Goal: Find specific page/section: Find specific page/section

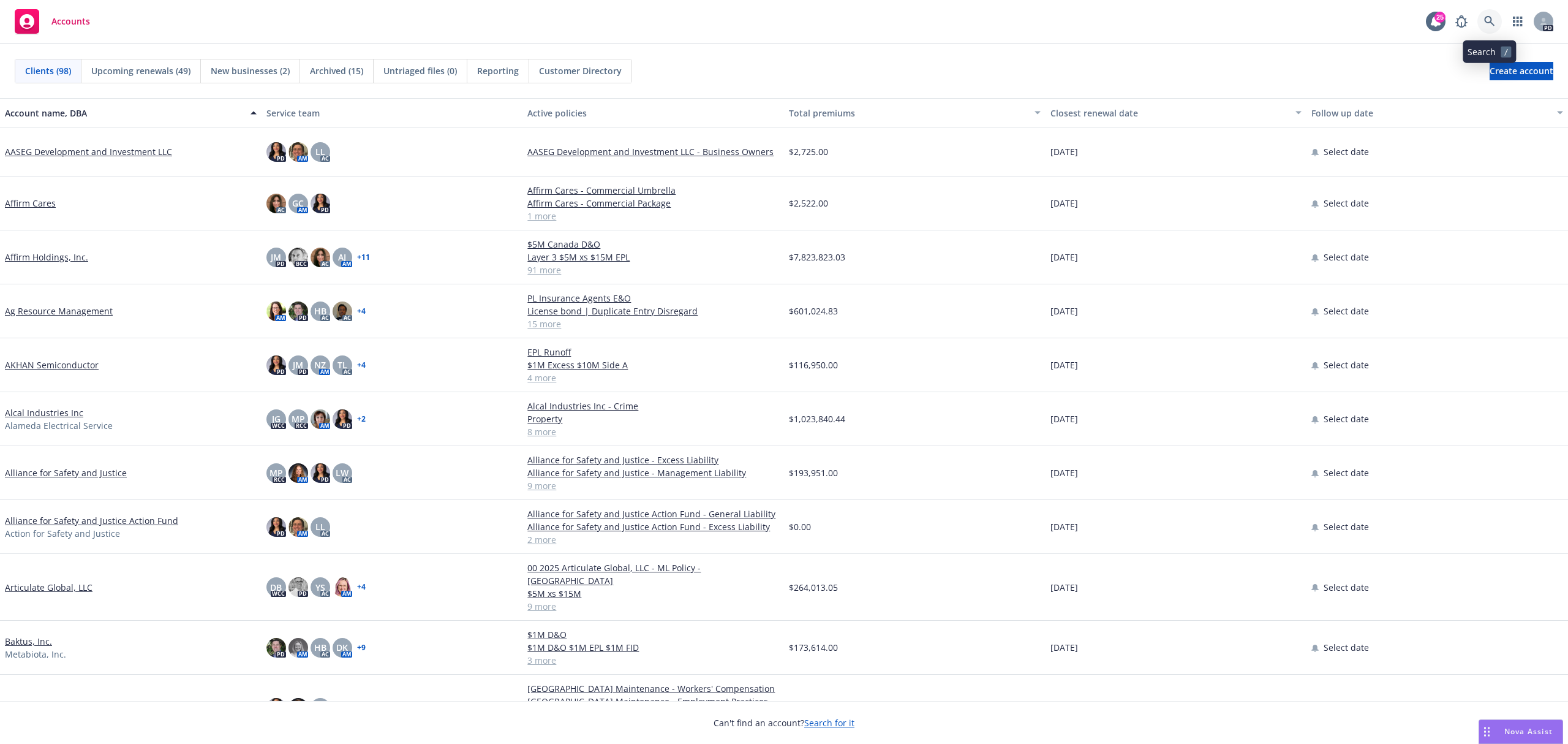
click at [1498, 21] on link at bounding box center [1490, 21] width 24 height 25
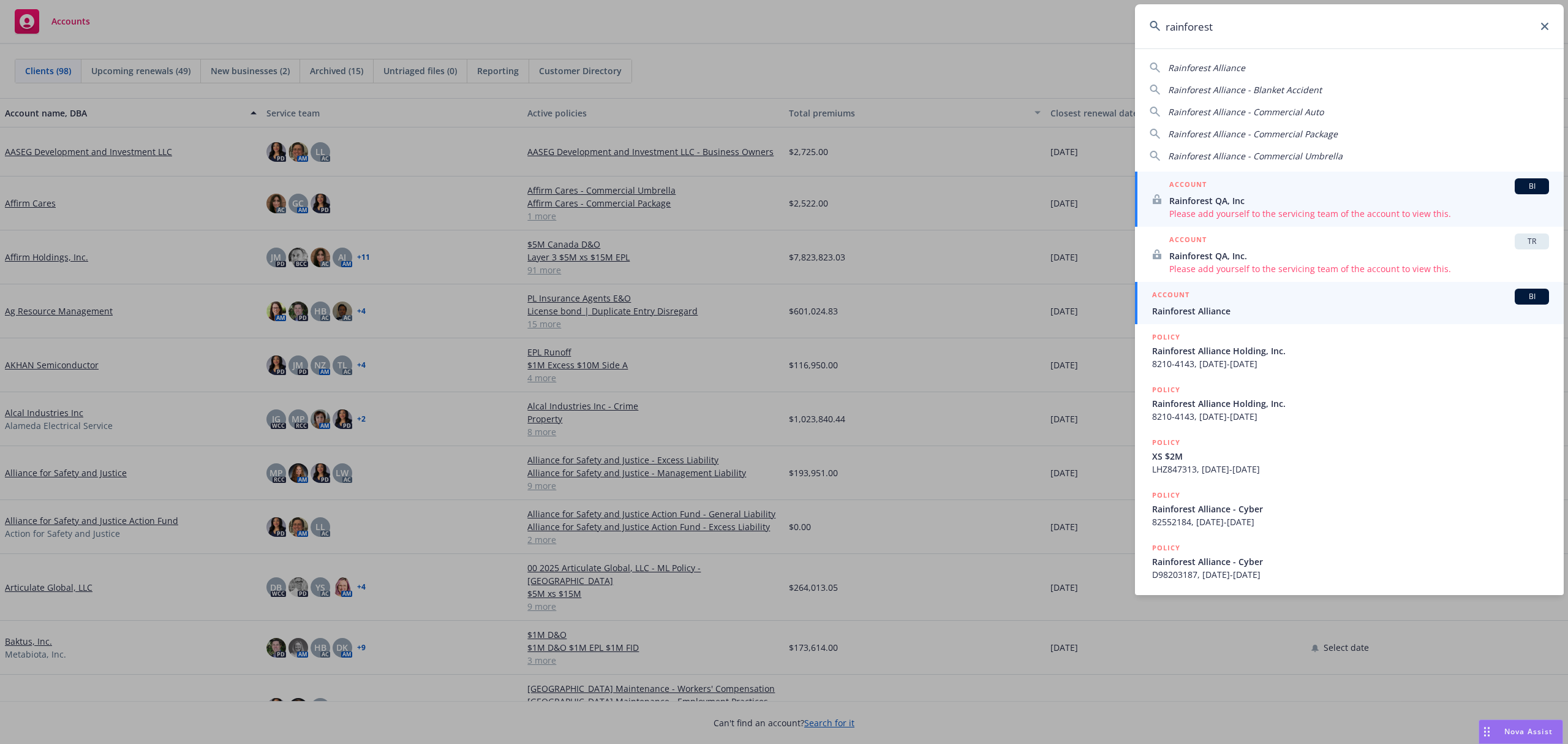
type input "rainforest"
click at [1245, 305] on span "Rainforest Alliance" at bounding box center [1351, 311] width 397 height 13
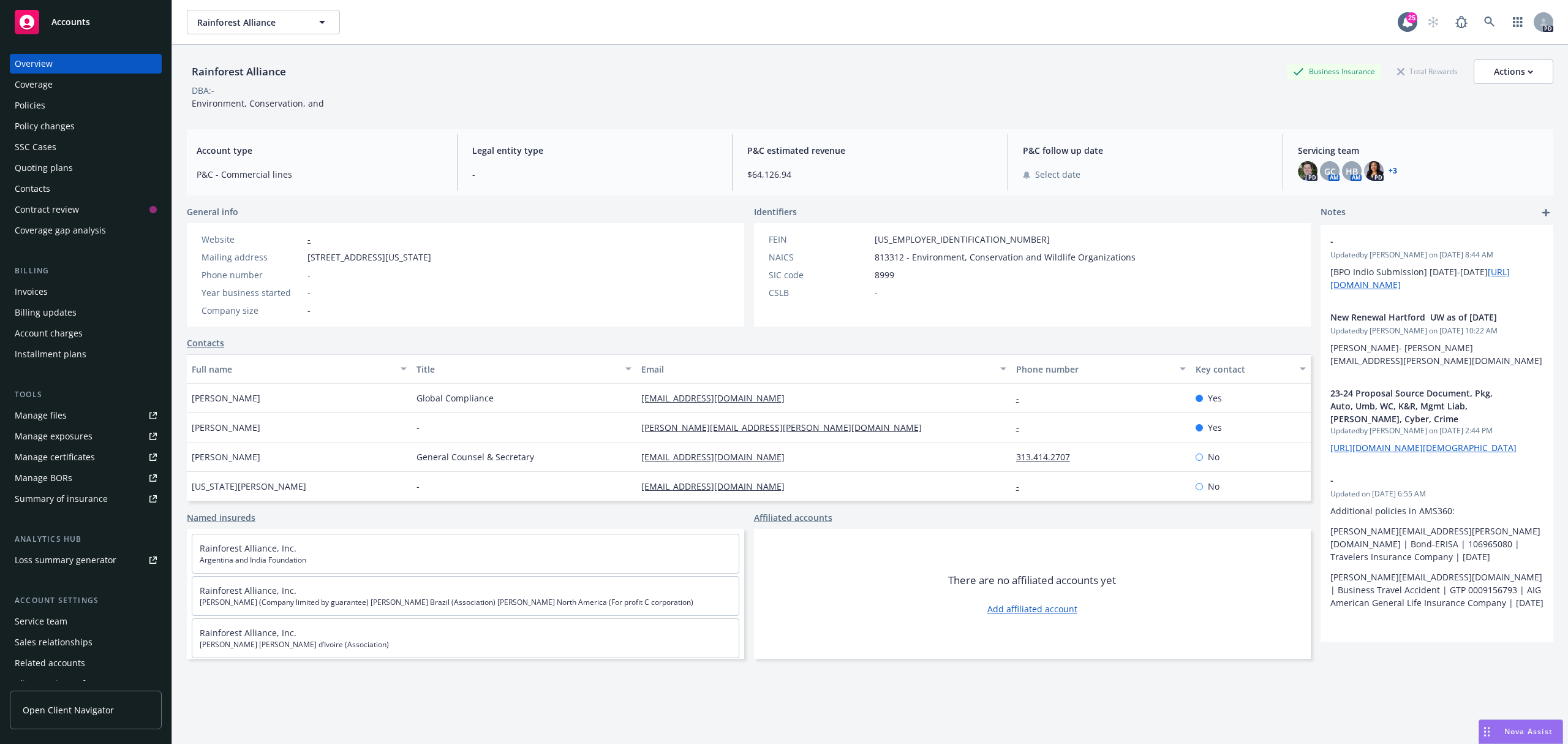
click at [50, 101] on div "Policies" at bounding box center [86, 105] width 142 height 20
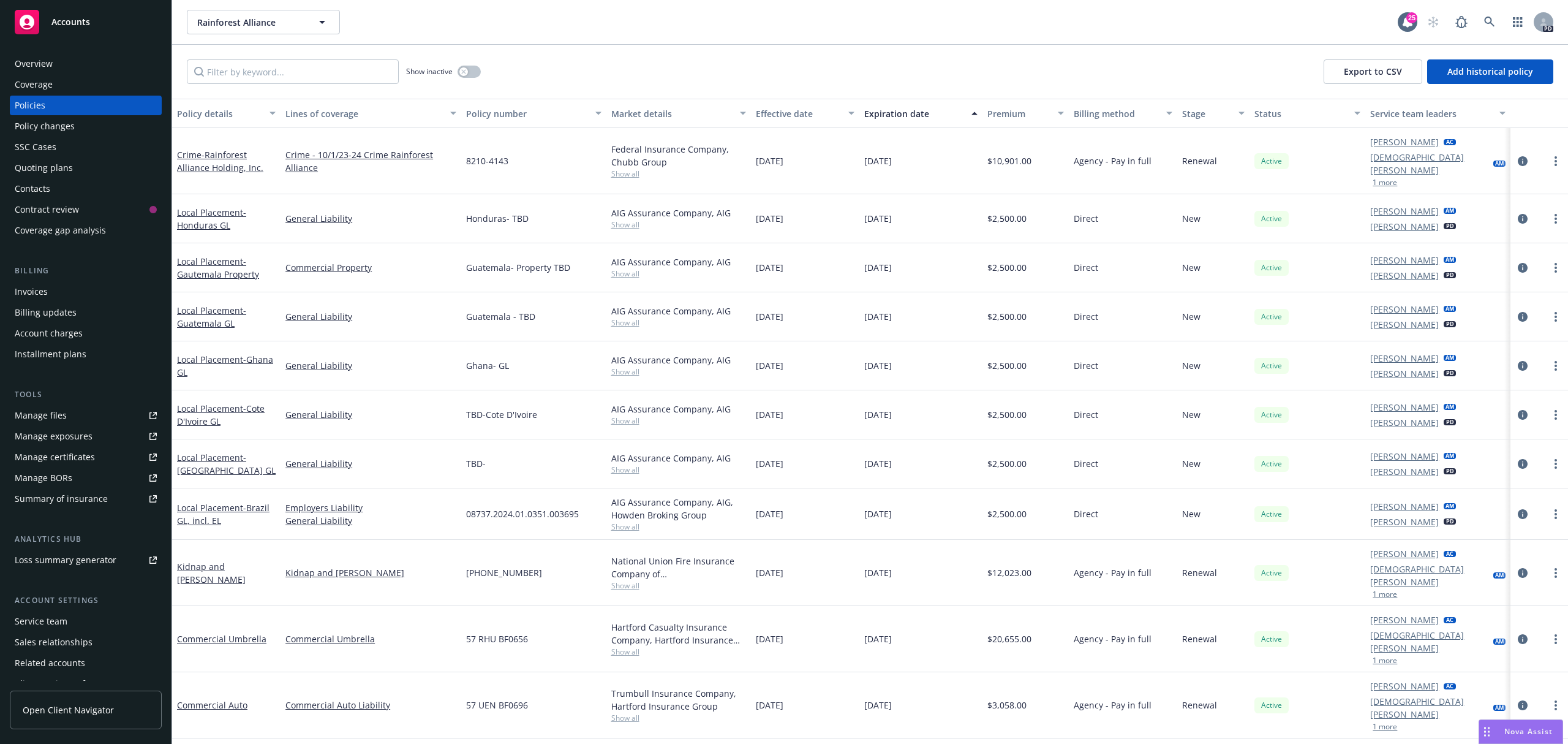
click at [50, 288] on div "Invoices" at bounding box center [86, 292] width 142 height 20
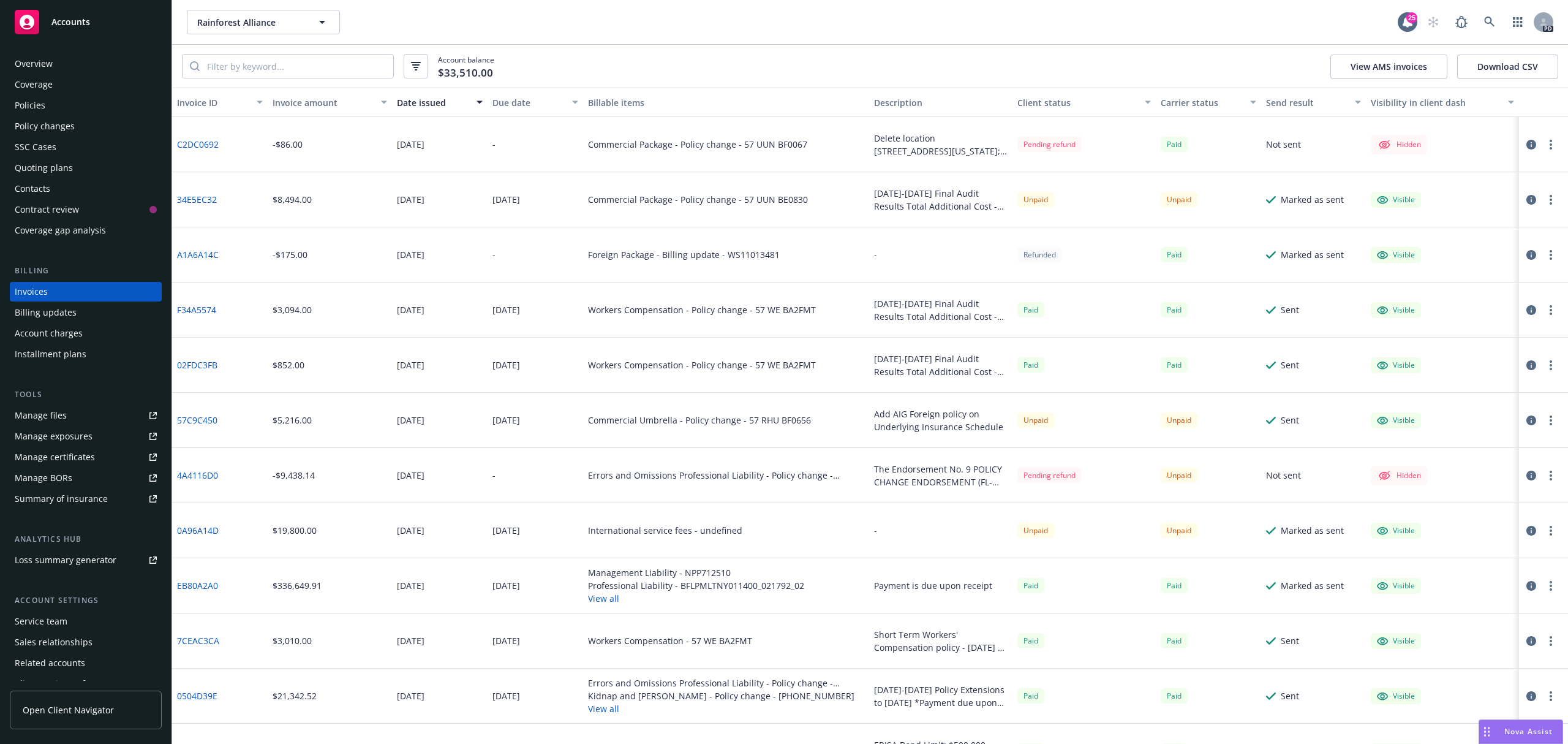
click at [28, 104] on div "Policies" at bounding box center [30, 105] width 31 height 20
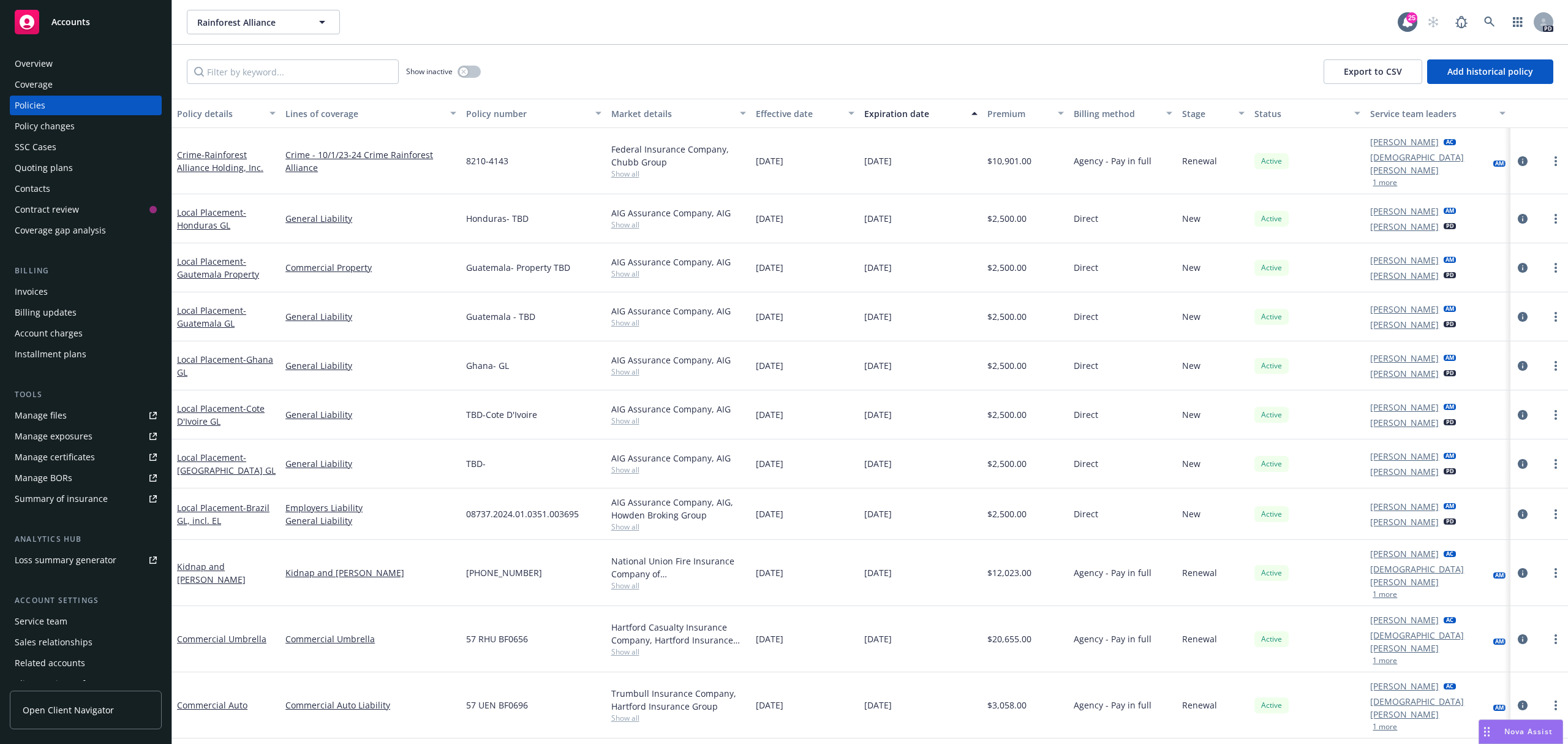
click at [623, 647] on span "Show all" at bounding box center [679, 651] width 135 height 10
click at [422, 606] on div "Commercial Umbrella" at bounding box center [371, 639] width 181 height 66
